Goal: Find contact information: Find contact information

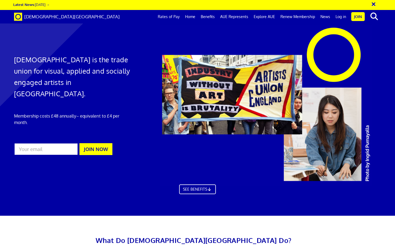
scroll to position [0, 3]
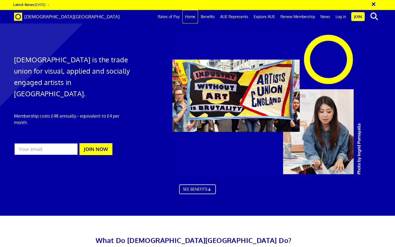
click at [189, 17] on link "Home" at bounding box center [190, 17] width 16 height 14
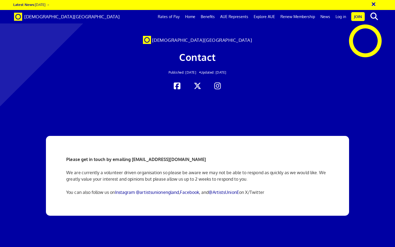
scroll to position [0, 3]
drag, startPoint x: 132, startPoint y: 158, endPoint x: 207, endPoint y: 161, distance: 75.1
click at [207, 161] on p "Please get in touch by emailing info@artistsunionengland.org.uk" at bounding box center [197, 159] width 262 height 6
click at [267, 112] on div at bounding box center [197, 199] width 395 height 206
